Goal: Task Accomplishment & Management: Manage account settings

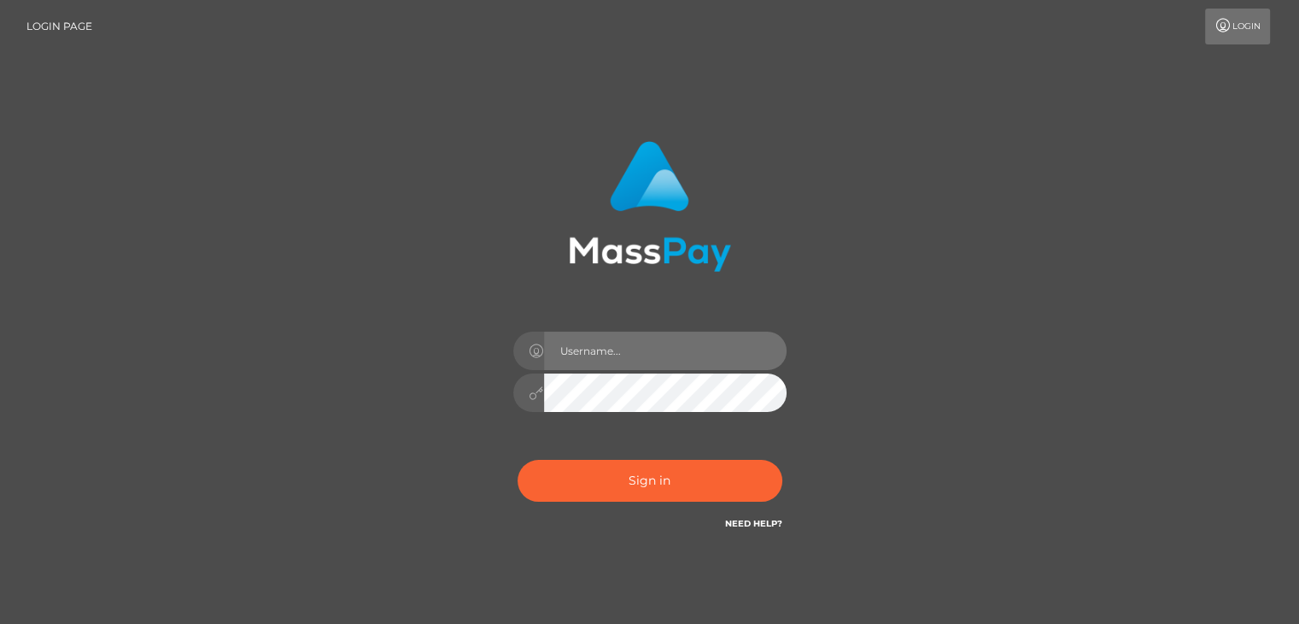
click at [589, 347] on input "text" at bounding box center [665, 350] width 243 height 38
type input "[EMAIL_ADDRESS][DOMAIN_NAME]"
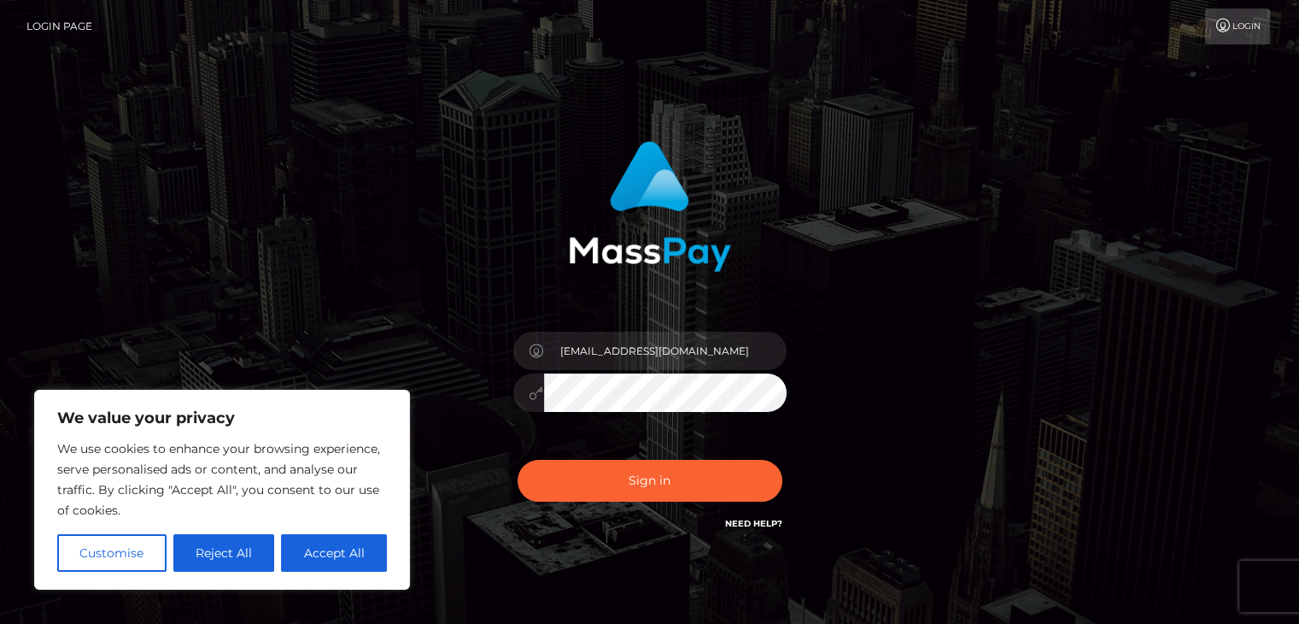
click at [518, 460] on button "Sign in" at bounding box center [650, 481] width 265 height 42
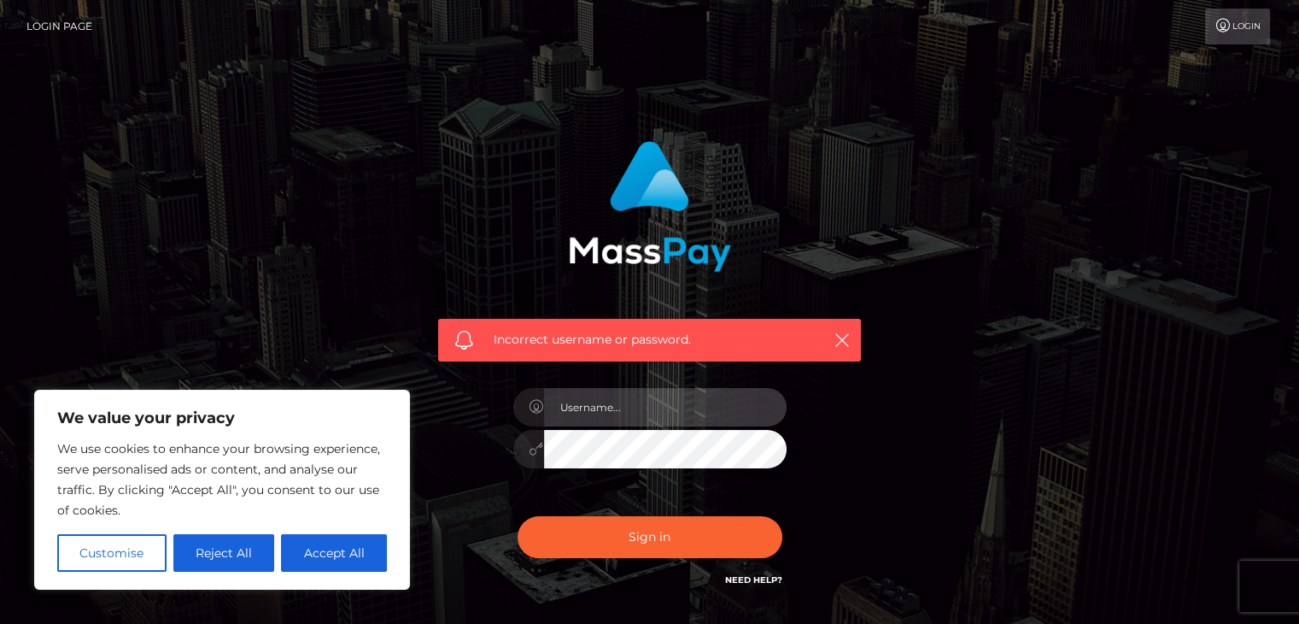
click at [578, 407] on input "text" at bounding box center [665, 407] width 243 height 38
type input "[EMAIL_ADDRESS][DOMAIN_NAME]"
drag, startPoint x: 307, startPoint y: 559, endPoint x: 320, endPoint y: 546, distance: 18.7
click at [312, 555] on button "Accept All" at bounding box center [334, 553] width 106 height 38
checkbox input "true"
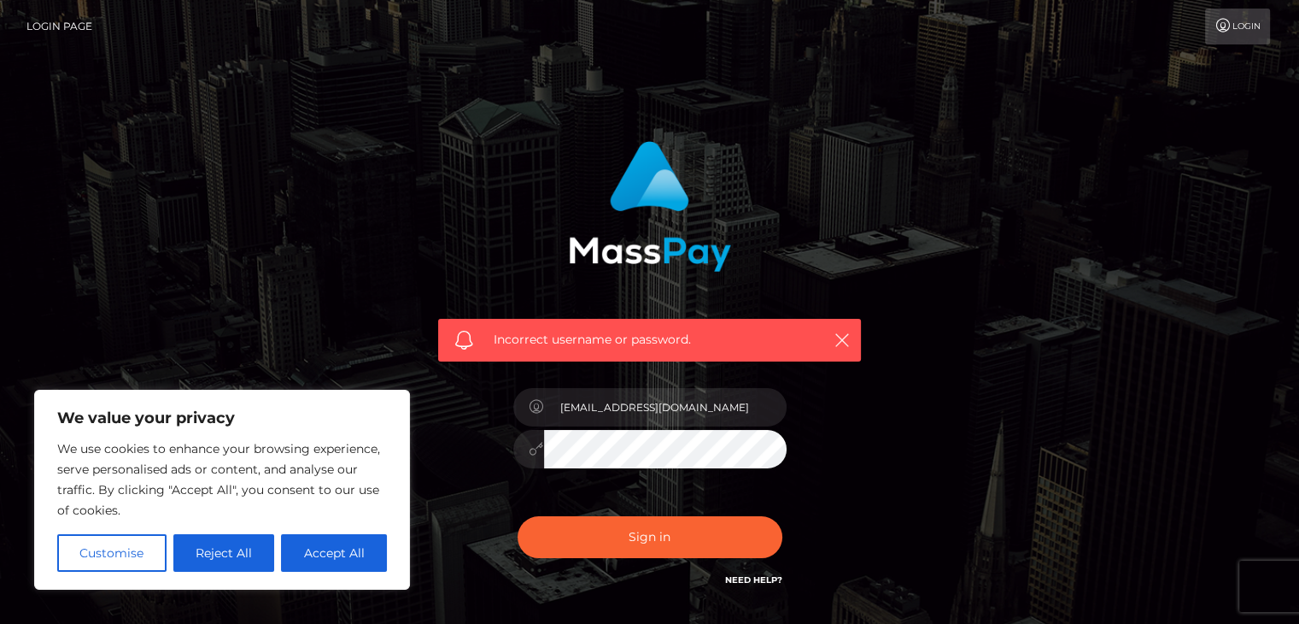
checkbox input "true"
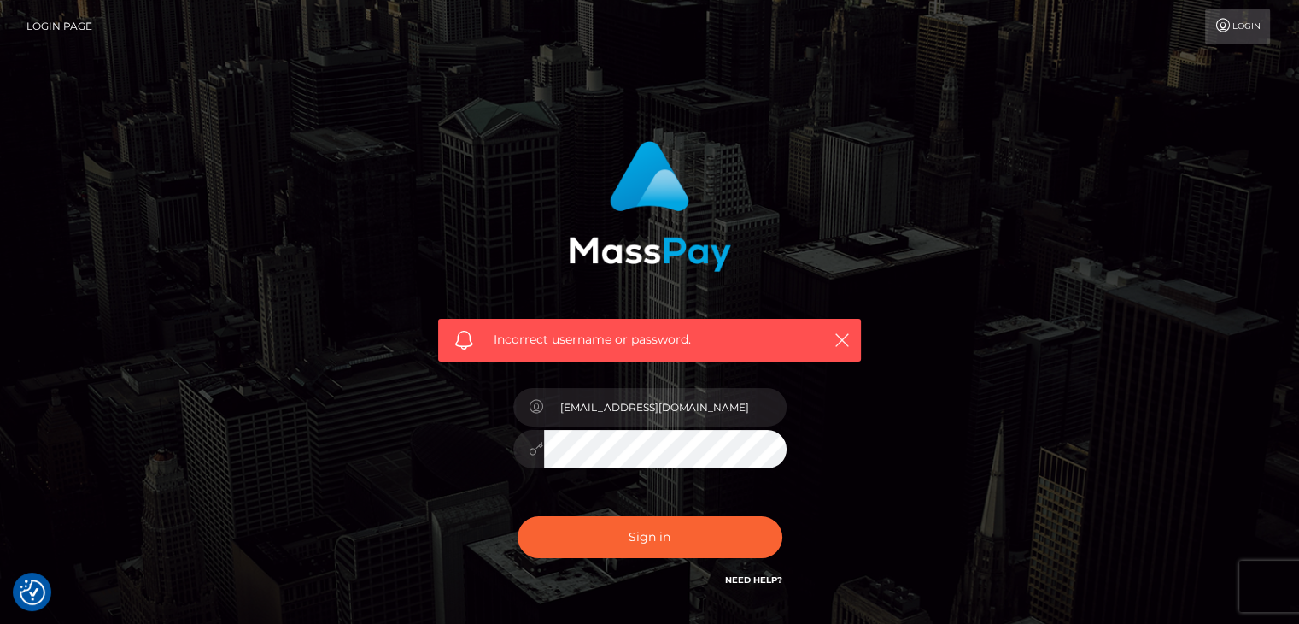
click at [759, 582] on link "Need Help?" at bounding box center [753, 579] width 57 height 11
click at [393, 403] on div "Incorrect username or password. [EMAIL_ADDRESS][DOMAIN_NAME]" at bounding box center [650, 373] width 974 height 491
click at [841, 345] on icon "button" at bounding box center [842, 339] width 17 height 17
click at [1239, 32] on link "Login" at bounding box center [1237, 27] width 65 height 36
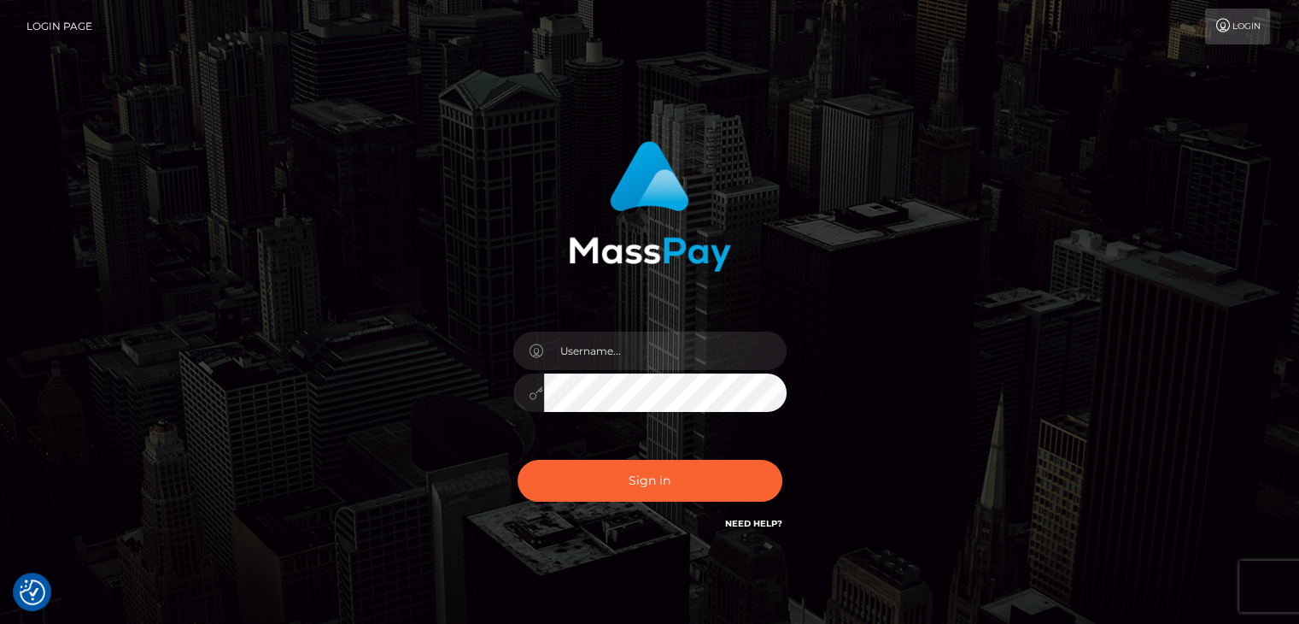
click at [76, 27] on link "Login Page" at bounding box center [59, 27] width 66 height 36
